Goal: Information Seeking & Learning: Learn about a topic

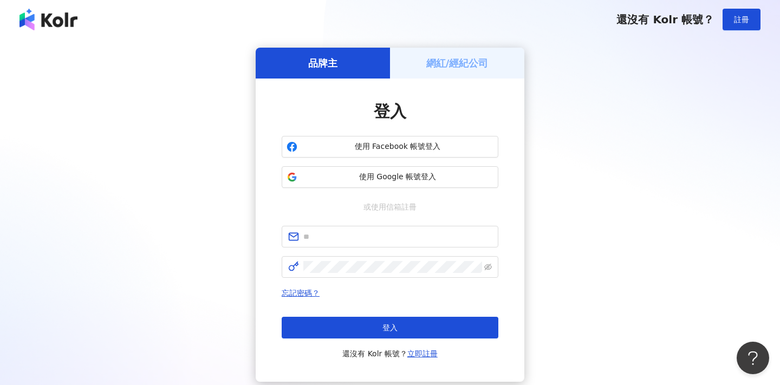
click at [679, 22] on span "還沒有 Kolr 帳號？" at bounding box center [666, 19] width 98 height 13
click at [351, 171] on button "使用 Google 帳號登入" at bounding box center [390, 177] width 217 height 22
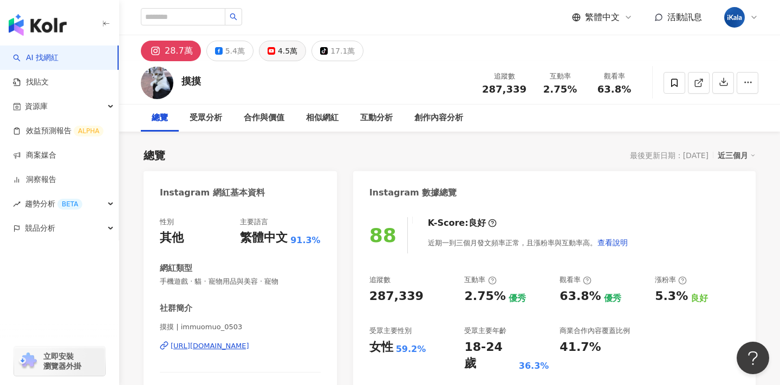
click at [278, 49] on div "4.5萬" at bounding box center [288, 50] width 20 height 15
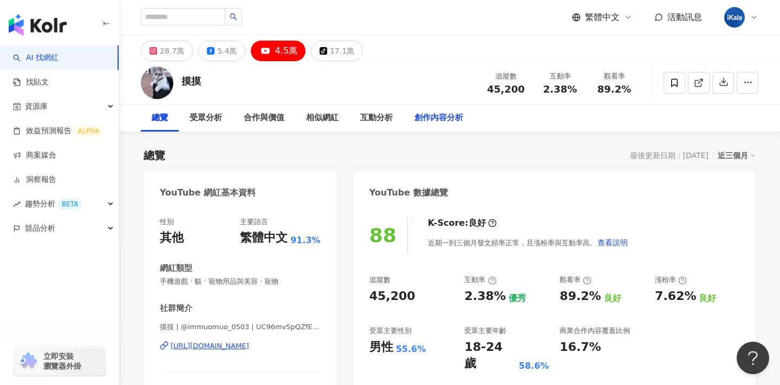
click at [430, 128] on div "創作內容分析" at bounding box center [439, 118] width 70 height 27
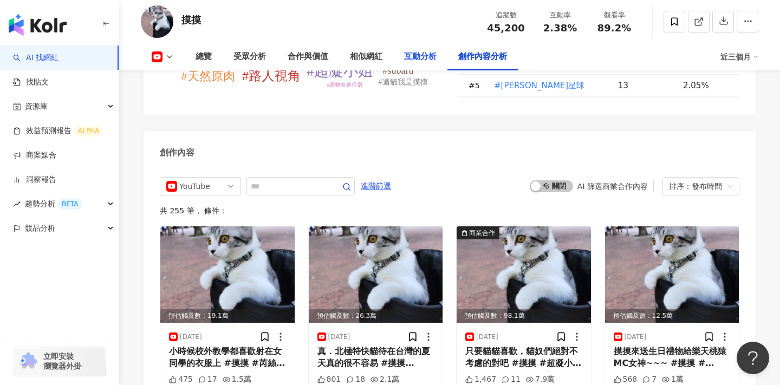
scroll to position [2966, 0]
